Goal: Feedback & Contribution: Submit feedback/report problem

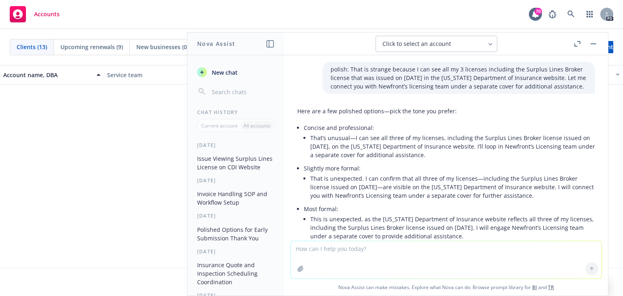
scroll to position [2199, 0]
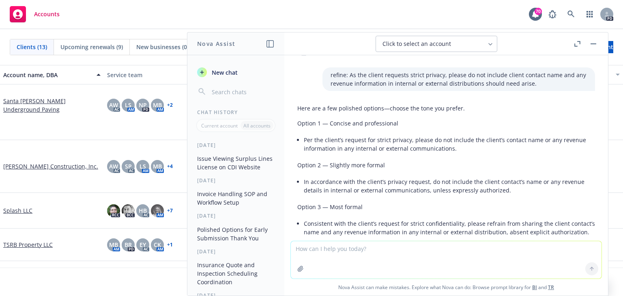
click at [310, 253] on textarea at bounding box center [446, 259] width 311 height 37
type textarea "n"
type textarea "another way to say professionally - no changes or no diversion"
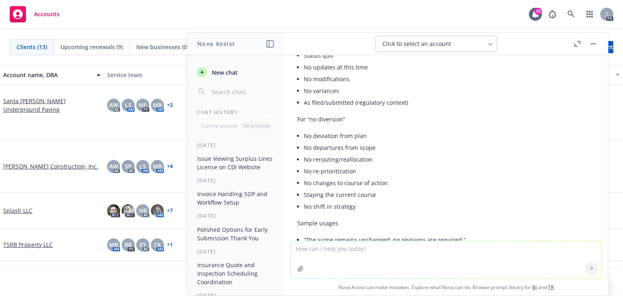
scroll to position [2433, 0]
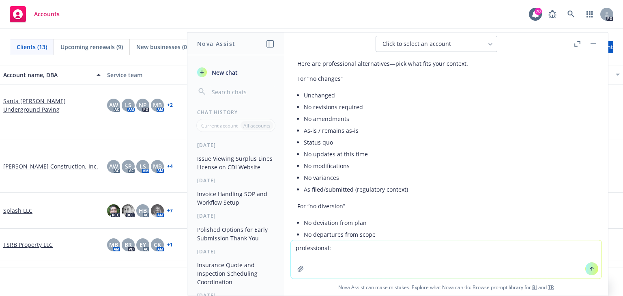
paste textarea "please comment if there are any inconsistencies with the attached binding break…"
type textarea "professional: please comment if there are any inconsistencies with the attached…"
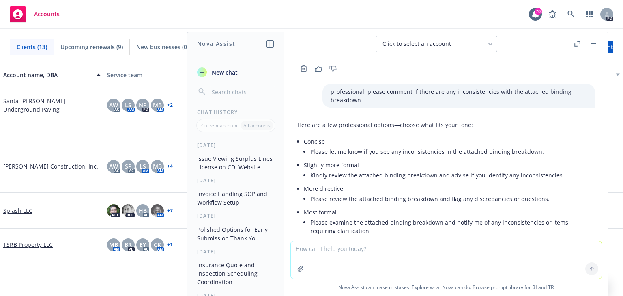
scroll to position [2744, 0]
click at [425, 135] on li "Concise Please let me know if you see any inconsistencies in the attached bindi…" at bounding box center [449, 147] width 291 height 24
